Goal: Transaction & Acquisition: Purchase product/service

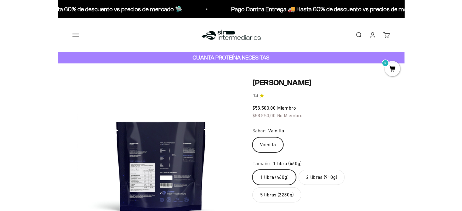
scroll to position [0, 683]
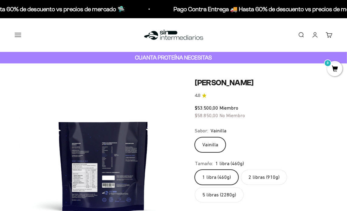
click at [294, 127] on div "Sabor: [PERSON_NAME]" at bounding box center [264, 131] width 138 height 8
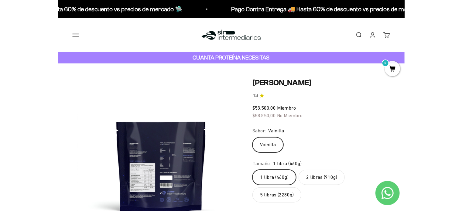
scroll to position [0, 1017]
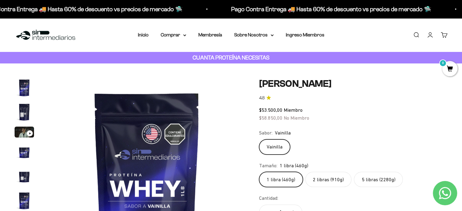
click at [327, 180] on label "2 libras (910g)" at bounding box center [329, 179] width 46 height 15
click at [259, 172] on input "2 libras (910g)" at bounding box center [259, 172] width 0 height 0
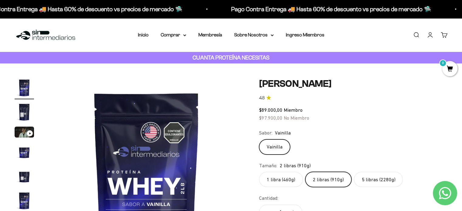
click at [347, 35] on link "Carrito 0" at bounding box center [444, 35] width 7 height 7
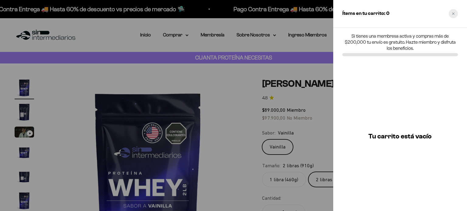
click at [347, 15] on div "Close cart" at bounding box center [453, 13] width 9 height 9
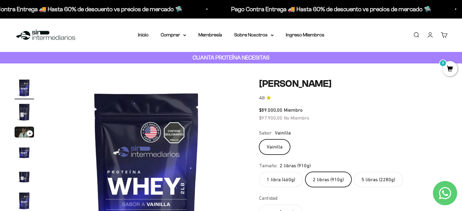
click at [347, 36] on link "Iniciar sesión" at bounding box center [430, 35] width 7 height 7
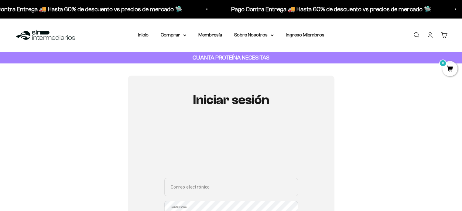
type input "dianivm@gmail.com"
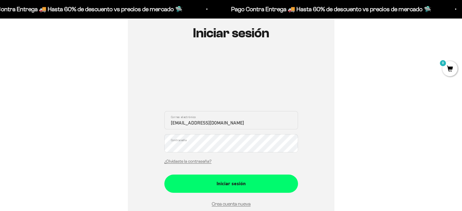
scroll to position [68, 0]
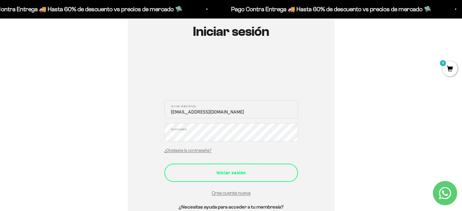
click at [234, 171] on div "Iniciar sesión" at bounding box center [231, 173] width 109 height 8
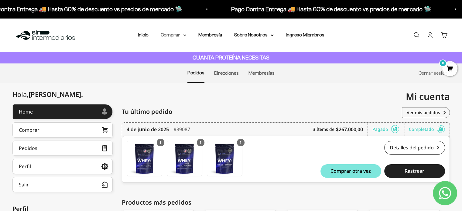
click at [177, 35] on summary "Comprar" at bounding box center [174, 35] width 26 height 8
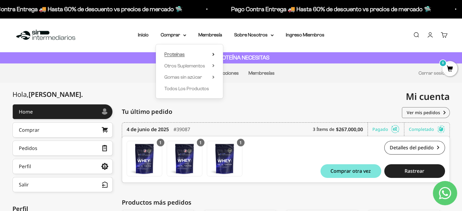
click at [178, 51] on span "Proteínas" at bounding box center [174, 54] width 20 height 8
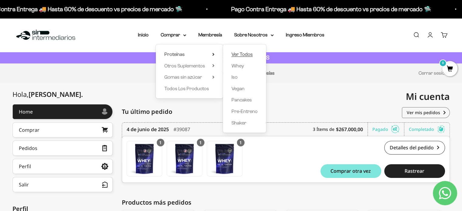
click at [245, 53] on span "Ver Todos" at bounding box center [242, 54] width 21 height 5
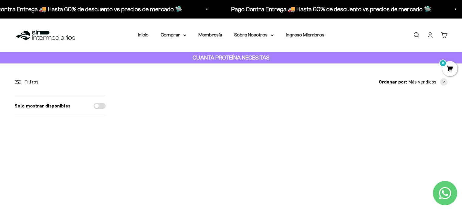
drag, startPoint x: 461, startPoint y: 39, endPoint x: 462, endPoint y: 47, distance: 8.2
click at [462, 47] on div "Menú Buscar Inicio Comprar Proteínas Ver Todos Whey Iso Vegan Pancakes Pre-Entr…" at bounding box center [231, 35] width 462 height 34
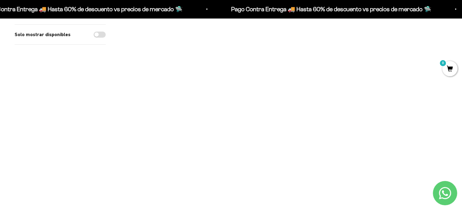
scroll to position [135, 0]
click at [410, 117] on img at bounding box center [418, 112] width 60 height 60
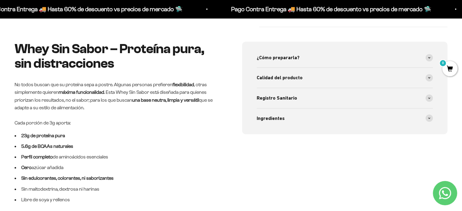
scroll to position [278, 0]
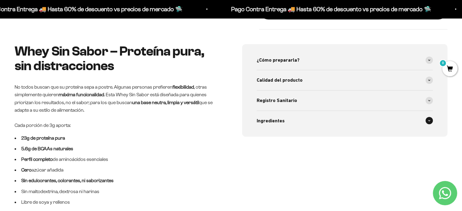
click at [429, 123] on span at bounding box center [429, 120] width 7 height 7
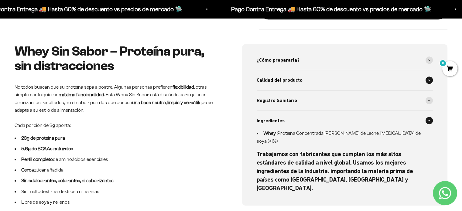
click at [430, 79] on icon at bounding box center [429, 80] width 2 height 2
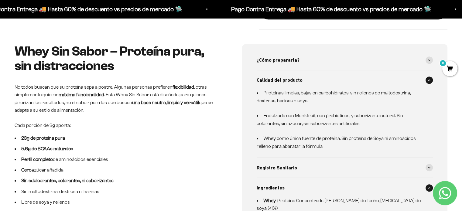
click at [430, 79] on icon at bounding box center [429, 80] width 2 height 2
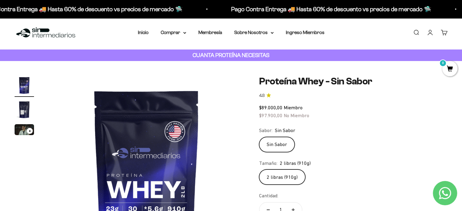
scroll to position [0, 0]
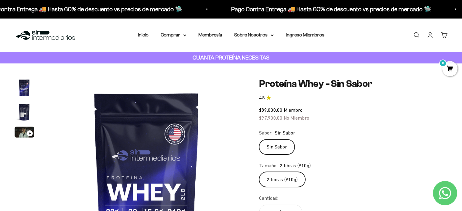
click at [20, 116] on img "Ir al artículo 2" at bounding box center [24, 111] width 19 height 19
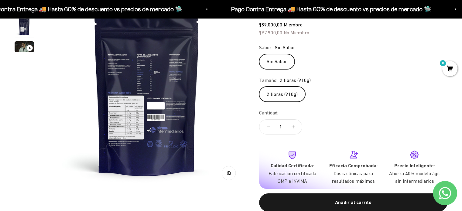
scroll to position [100, 0]
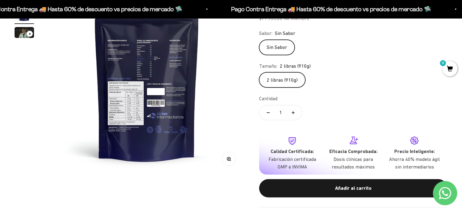
click at [129, 99] on img at bounding box center [147, 76] width 196 height 196
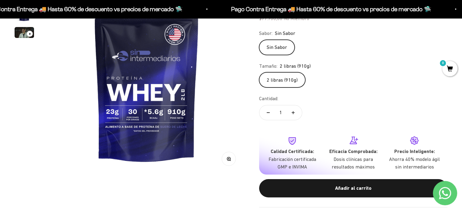
click at [161, 68] on img at bounding box center [147, 76] width 196 height 196
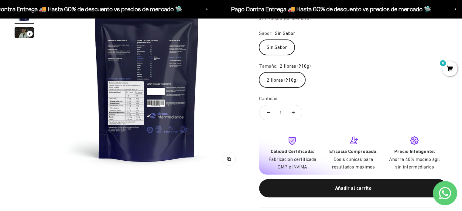
click at [232, 160] on button "Zoom" at bounding box center [229, 159] width 14 height 14
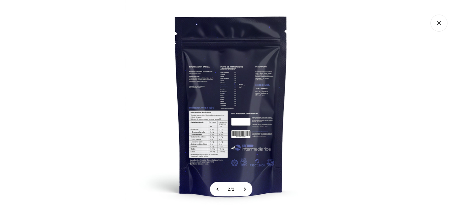
click at [213, 133] on img at bounding box center [231, 105] width 211 height 211
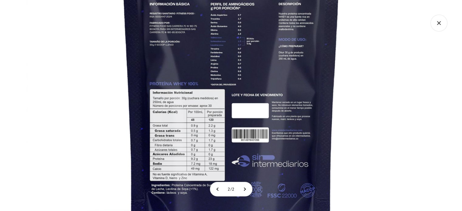
click at [436, 26] on icon "Cerrar galería" at bounding box center [439, 23] width 17 height 17
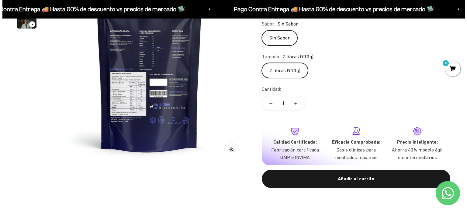
scroll to position [112, 0]
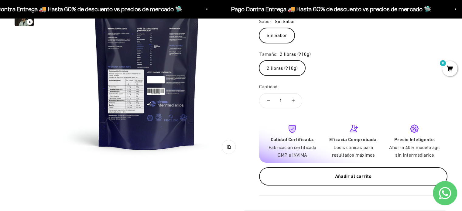
click at [335, 175] on div "Añadir al carrito" at bounding box center [353, 177] width 164 height 8
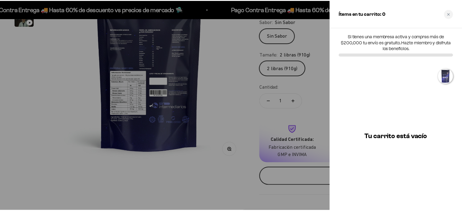
scroll to position [0, 206]
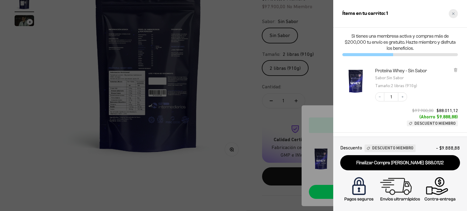
click at [452, 12] on icon "Close cart" at bounding box center [453, 13] width 2 height 2
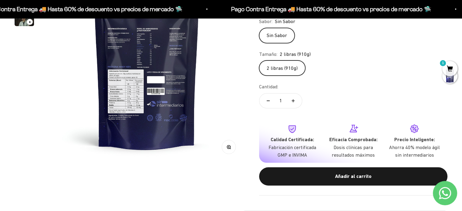
scroll to position [0, 0]
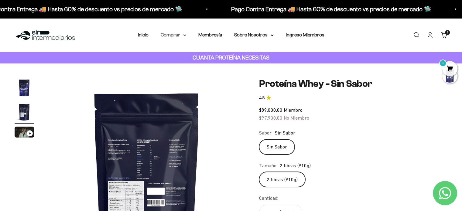
click at [177, 35] on summary "Comprar" at bounding box center [174, 35] width 26 height 8
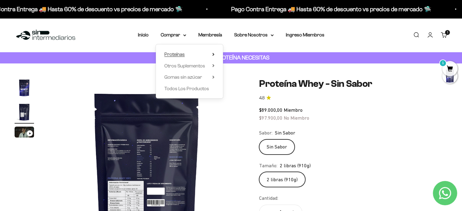
click at [177, 54] on span "Proteínas" at bounding box center [174, 54] width 20 height 5
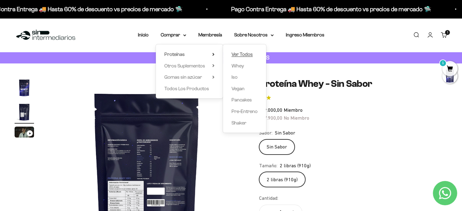
click at [246, 53] on span "Ver Todos" at bounding box center [242, 54] width 21 height 5
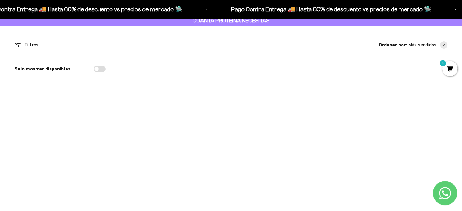
scroll to position [34, 0]
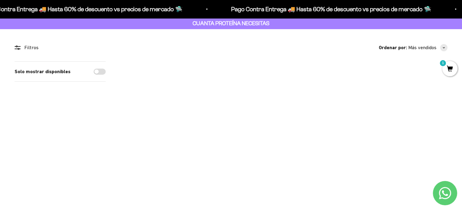
click at [350, 85] on img at bounding box center [351, 91] width 60 height 60
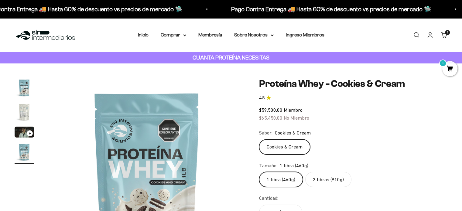
scroll to position [0, 610]
click at [326, 176] on label "2 libras (910g)" at bounding box center [329, 179] width 46 height 15
click at [259, 172] on input "2 libras (910g)" at bounding box center [259, 172] width 0 height 0
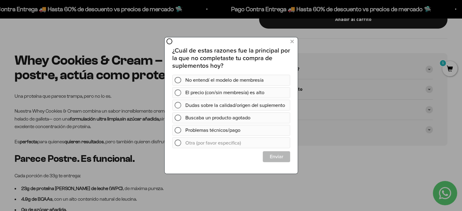
drag, startPoint x: 465, startPoint y: 9, endPoint x: 458, endPoint y: 36, distance: 27.8
click at [294, 42] on icon at bounding box center [291, 41] width 3 height 8
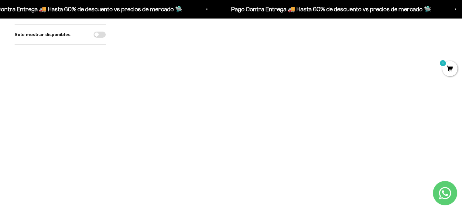
scroll to position [116, 0]
click at [152, 127] on img at bounding box center [150, 130] width 60 height 60
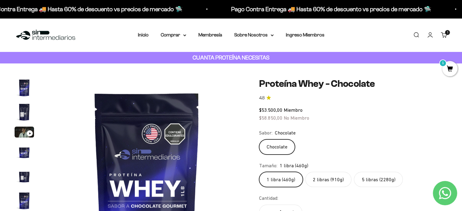
click at [328, 181] on label "2 libras (910g)" at bounding box center [329, 179] width 46 height 15
click at [259, 172] on input "2 libras (910g)" at bounding box center [259, 172] width 0 height 0
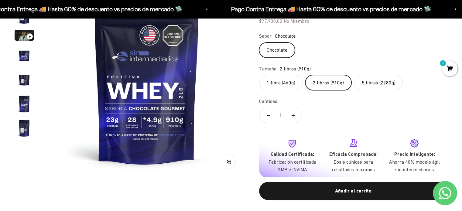
scroll to position [102, 0]
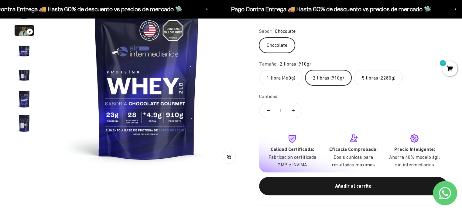
click at [292, 111] on icon "Aumentar cantidad" at bounding box center [293, 111] width 3 height 0
type input "2"
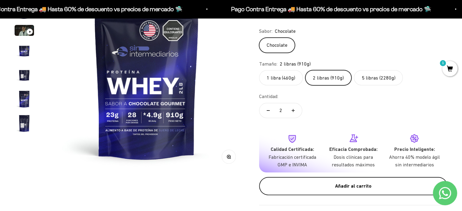
click at [332, 180] on button "Añadir al carrito" at bounding box center [353, 186] width 188 height 18
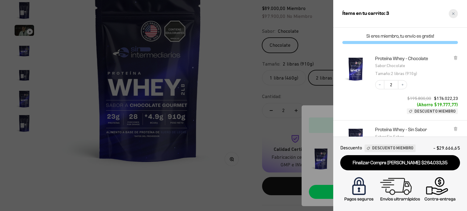
click at [456, 12] on div "Close cart" at bounding box center [453, 13] width 9 height 9
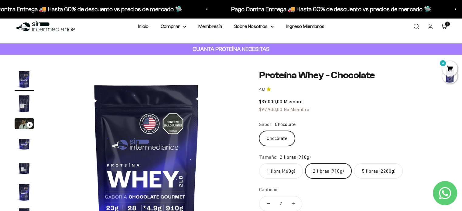
scroll to position [0, 0]
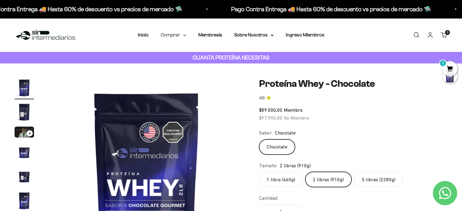
click at [171, 33] on summary "Comprar" at bounding box center [174, 35] width 26 height 8
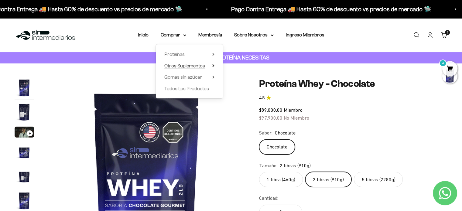
click at [188, 63] on span "Otros Suplementos" at bounding box center [184, 66] width 41 height 8
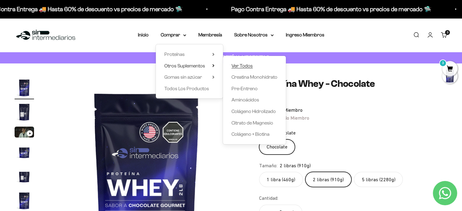
click at [244, 63] on span "Ver Todos" at bounding box center [242, 65] width 21 height 5
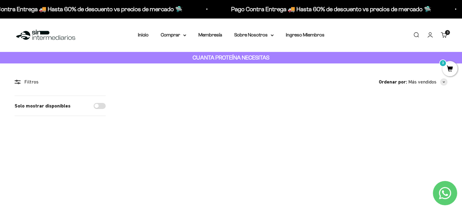
click at [176, 148] on div at bounding box center [173, 148] width 11 height 11
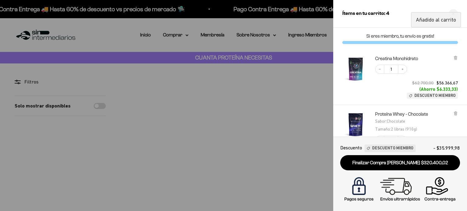
click at [311, 75] on div at bounding box center [233, 105] width 467 height 211
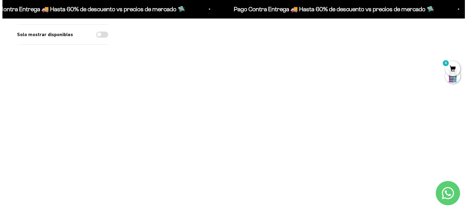
scroll to position [76, 0]
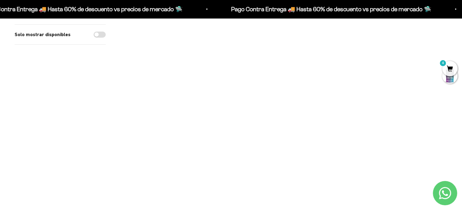
click at [241, 73] on span at bounding box center [240, 72] width 6 height 7
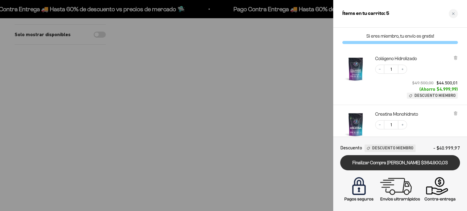
click at [381, 161] on link "Finalizar Compra [PERSON_NAME] $364.900,03" at bounding box center [400, 163] width 120 height 16
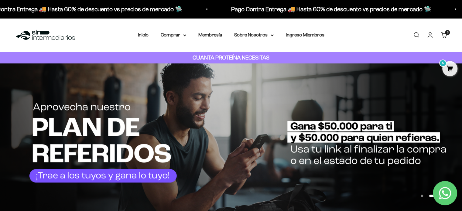
click at [444, 192] on icon "Contact us on WhatsApp" at bounding box center [445, 193] width 12 height 12
click at [445, 34] on cart-count "5 artículos 5" at bounding box center [447, 32] width 5 height 5
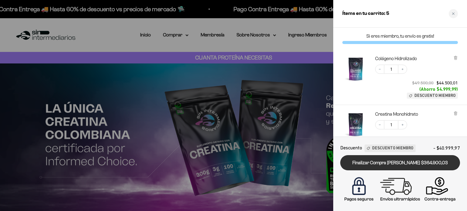
click at [384, 161] on link "Finalizar Compra [PERSON_NAME] $364.900,03" at bounding box center [400, 163] width 120 height 16
